Goal: Task Accomplishment & Management: Use online tool/utility

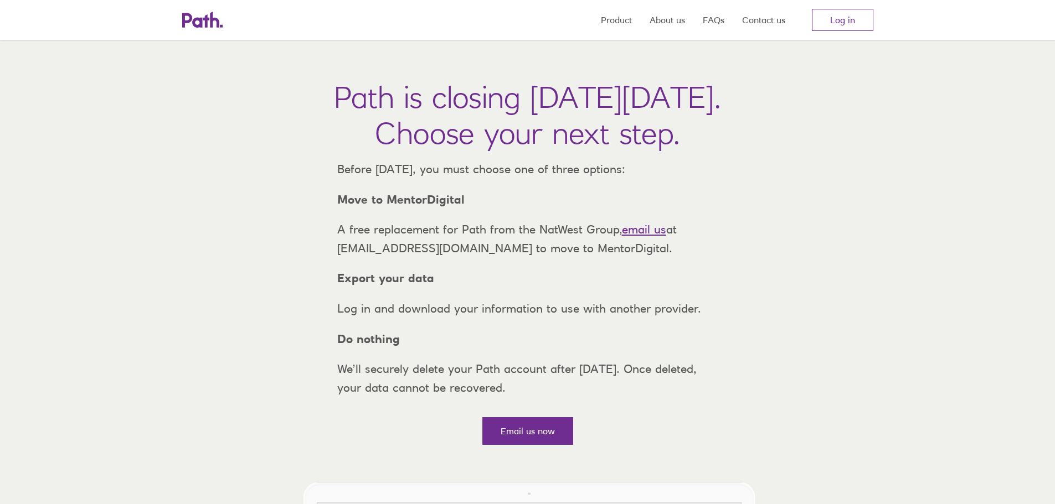
scroll to position [55, 0]
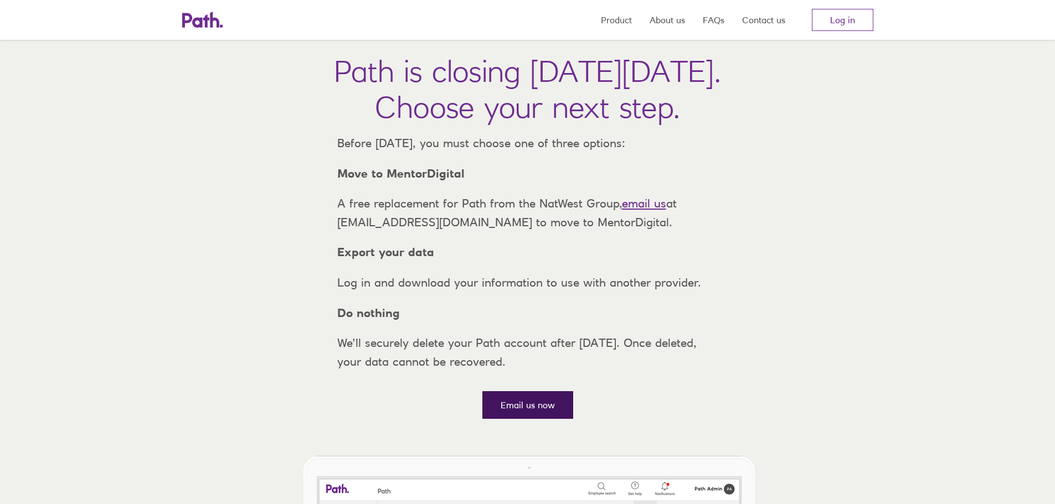
click at [514, 419] on link "Email us now" at bounding box center [527, 405] width 91 height 28
click at [838, 23] on link "Log in" at bounding box center [842, 20] width 61 height 22
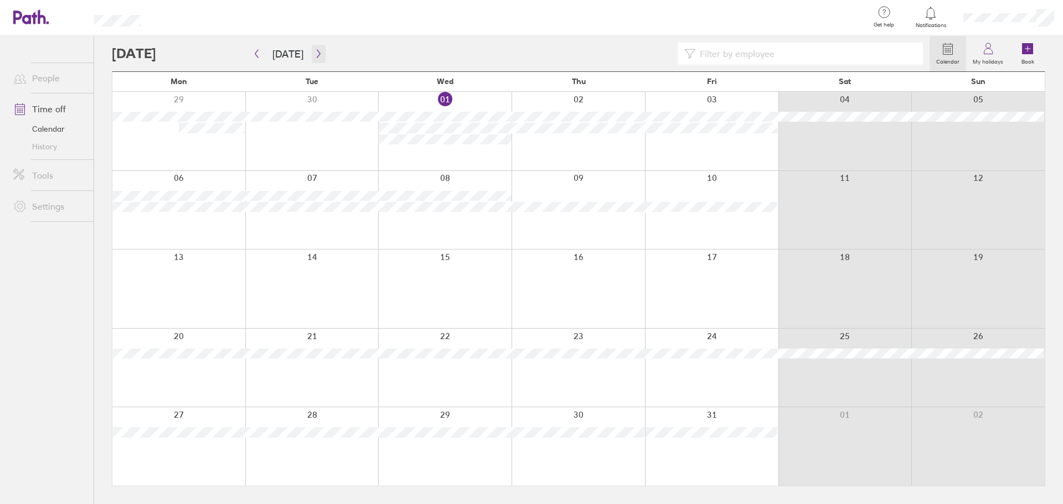
click at [314, 48] on button "button" at bounding box center [319, 54] width 14 height 18
click at [291, 51] on button "Today" at bounding box center [287, 54] width 49 height 18
